Goal: Navigation & Orientation: Find specific page/section

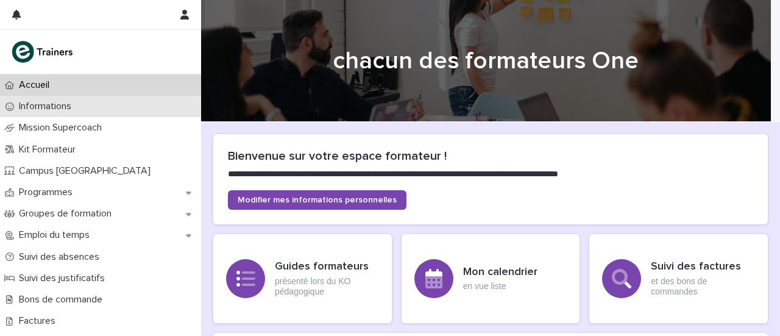
click at [64, 110] on font "Informations" at bounding box center [45, 106] width 52 height 10
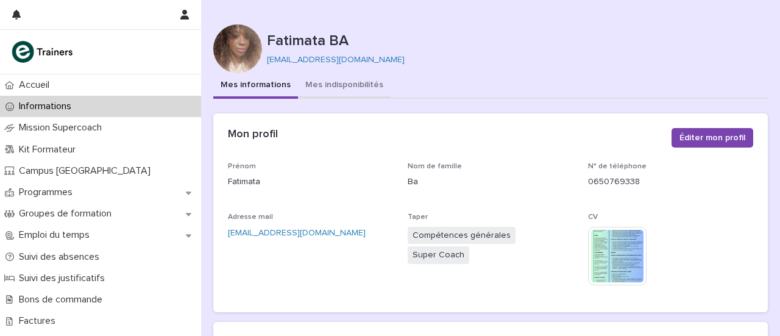
click at [327, 80] on font "Mes indisponibilités" at bounding box center [344, 84] width 78 height 9
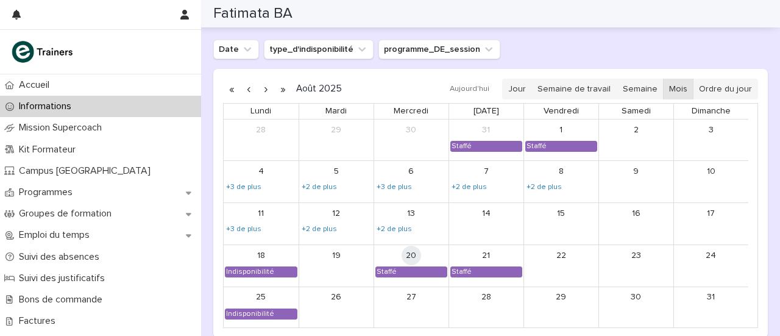
scroll to position [1036, 0]
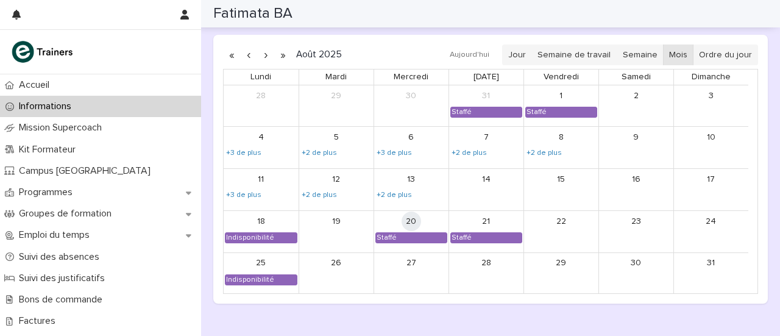
click at [263, 50] on button "button" at bounding box center [265, 55] width 17 height 20
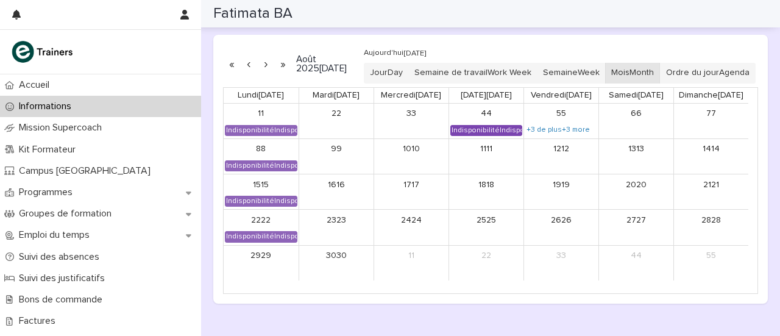
click at [485, 134] on font "Indisponibilité" at bounding box center [476, 130] width 48 height 7
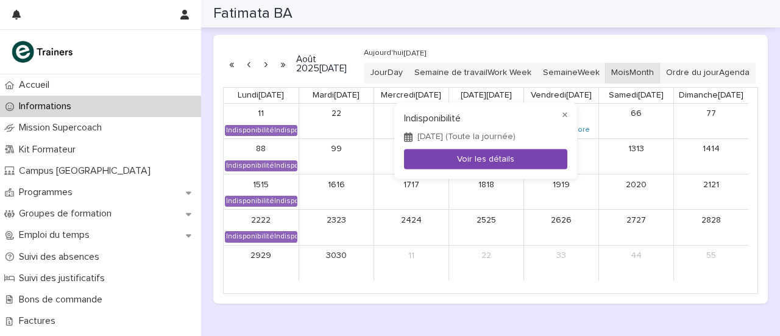
click at [489, 164] on button "Voir les détails" at bounding box center [485, 159] width 163 height 20
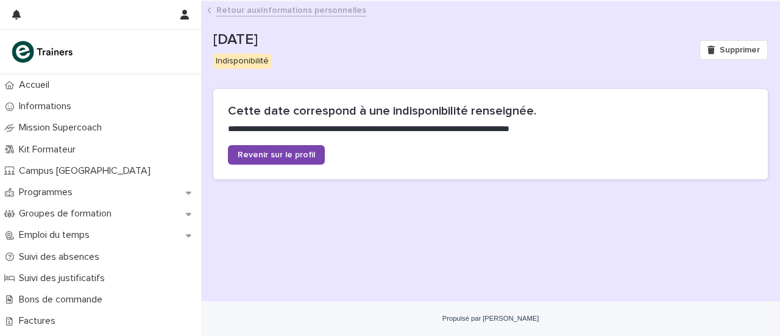
click at [262, 12] on font "Informations personnelles" at bounding box center [313, 10] width 105 height 9
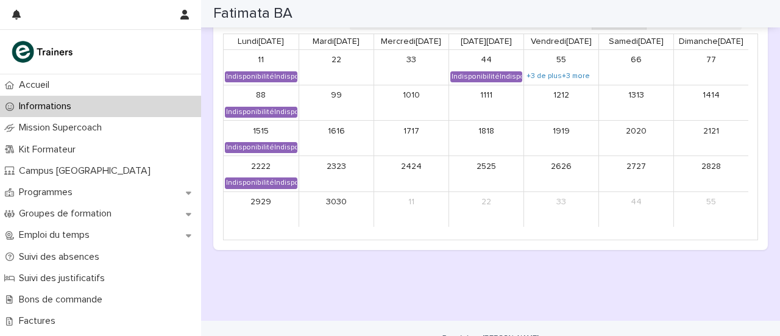
scroll to position [1107, 0]
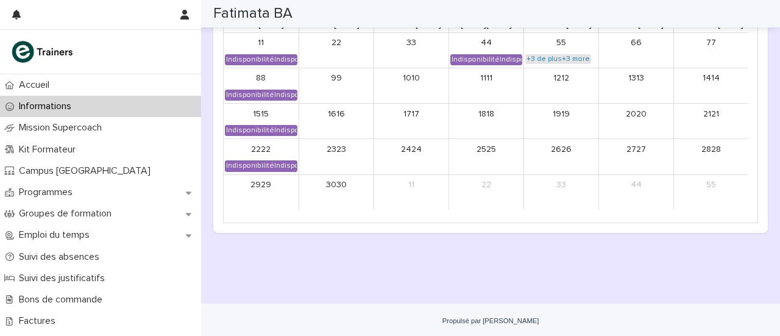
click at [552, 62] on font "+3 de plus" at bounding box center [544, 58] width 35 height 7
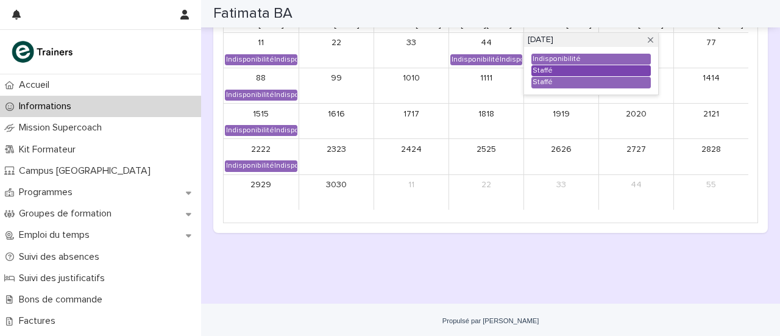
click at [560, 76] on div "Staffé" at bounding box center [591, 71] width 118 height 10
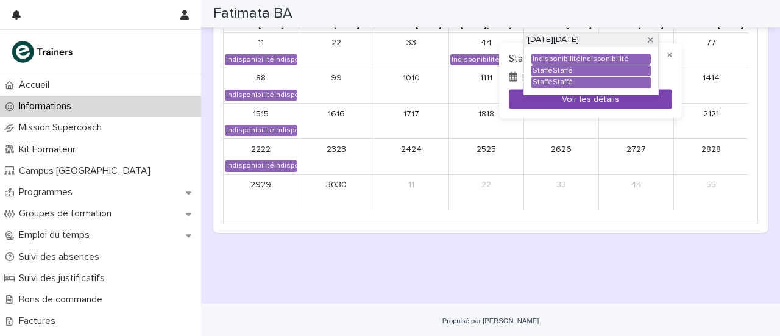
click at [512, 102] on button "Voir les détails" at bounding box center [590, 99] width 163 height 20
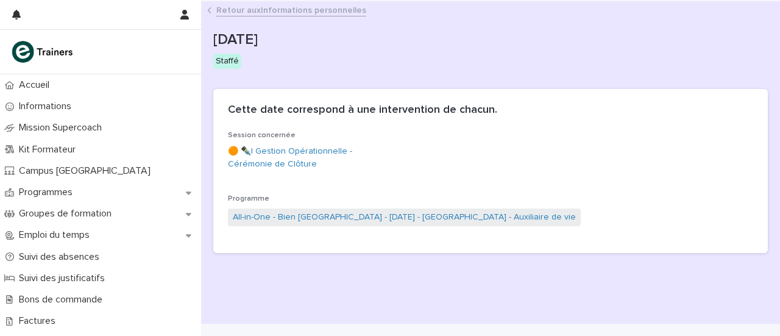
click at [306, 13] on font "Informations personnelles" at bounding box center [313, 10] width 105 height 9
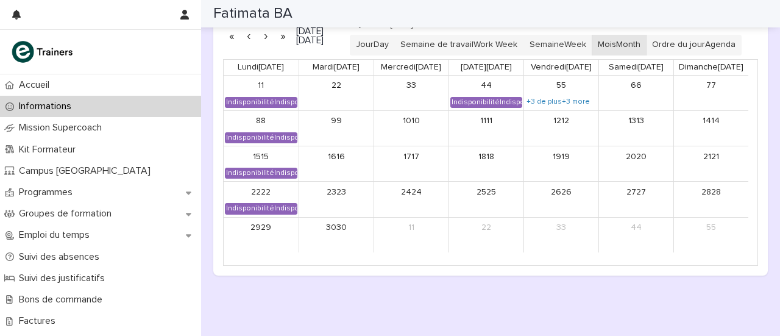
scroll to position [985, 0]
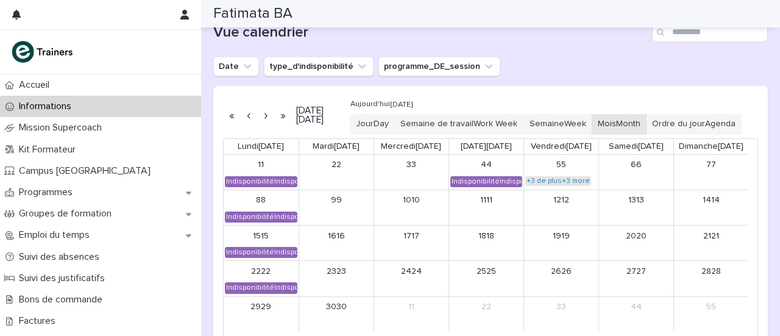
click at [557, 184] on font "+3 de plus" at bounding box center [544, 180] width 35 height 7
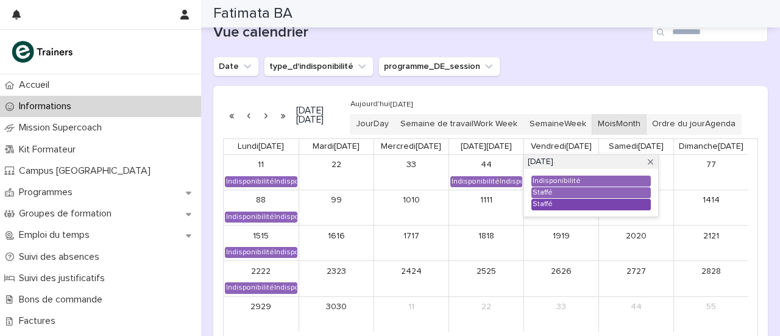
click at [555, 209] on div "Staffé" at bounding box center [591, 204] width 118 height 10
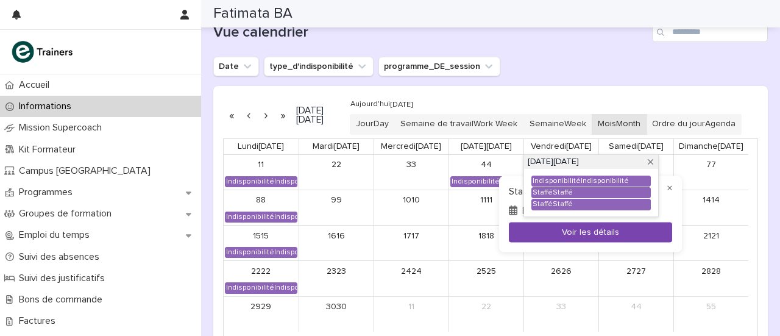
click at [569, 233] on font "Voir les détails" at bounding box center [590, 232] width 57 height 9
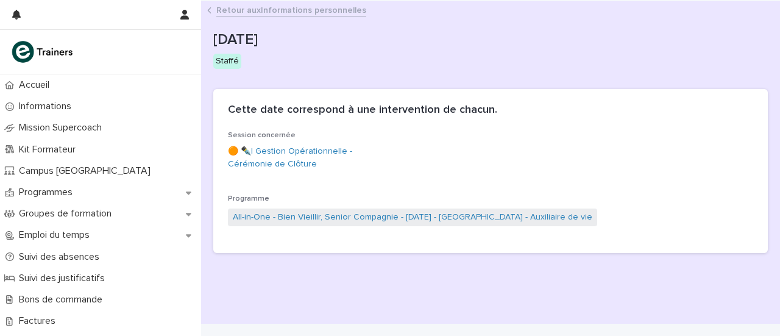
click at [255, 13] on font "Retour aux" at bounding box center [238, 10] width 45 height 9
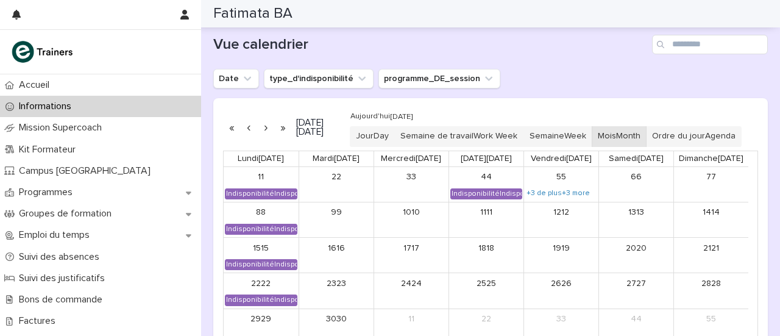
scroll to position [975, 0]
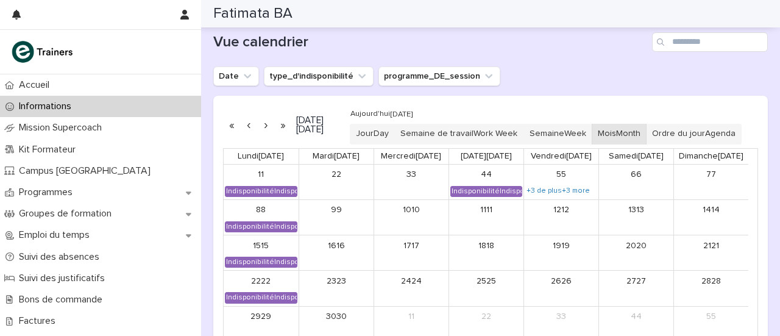
click at [251, 131] on button "button" at bounding box center [248, 125] width 17 height 20
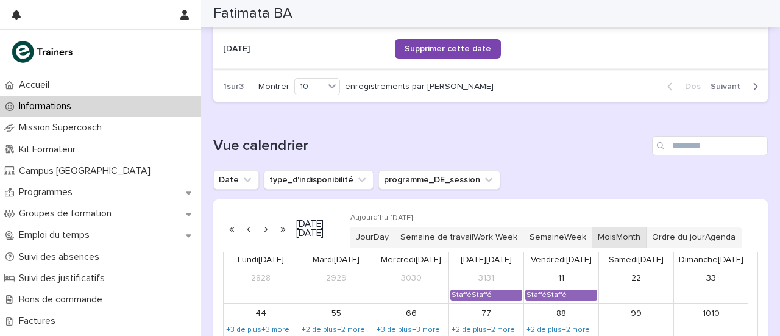
scroll to position [802, 0]
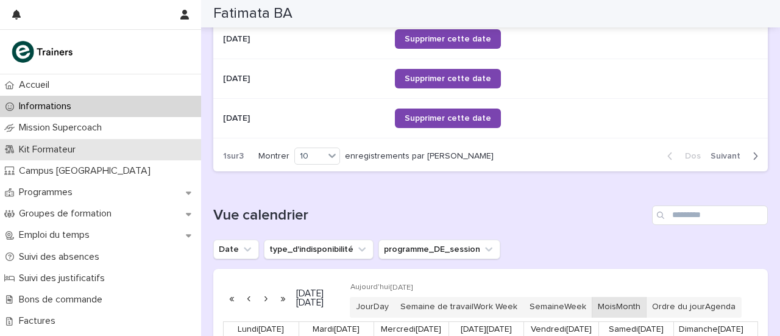
click at [85, 152] on p "Kit Formateur" at bounding box center [49, 150] width 71 height 12
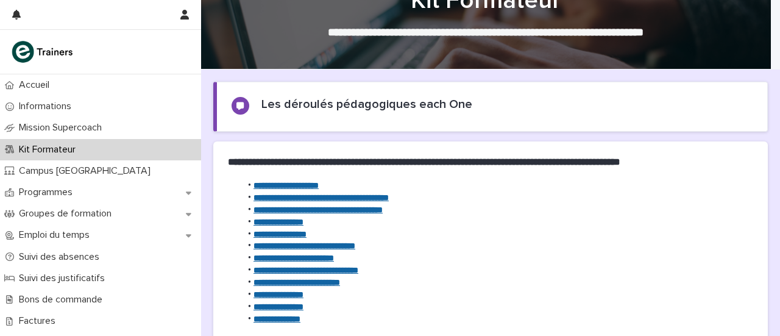
scroll to position [122, 0]
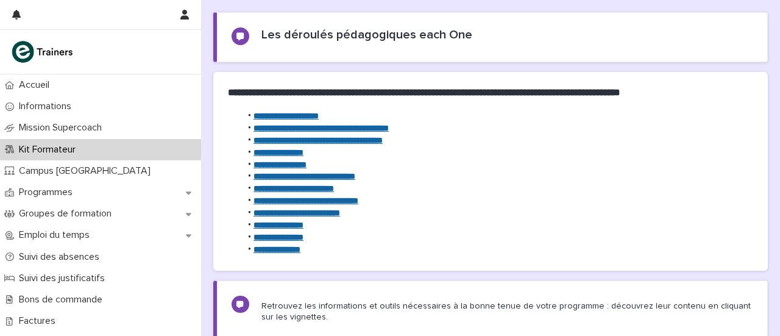
click at [358, 201] on font "**********" at bounding box center [306, 200] width 105 height 9
click at [358, 199] on font "**********" at bounding box center [306, 200] width 105 height 9
